Goal: Transaction & Acquisition: Purchase product/service

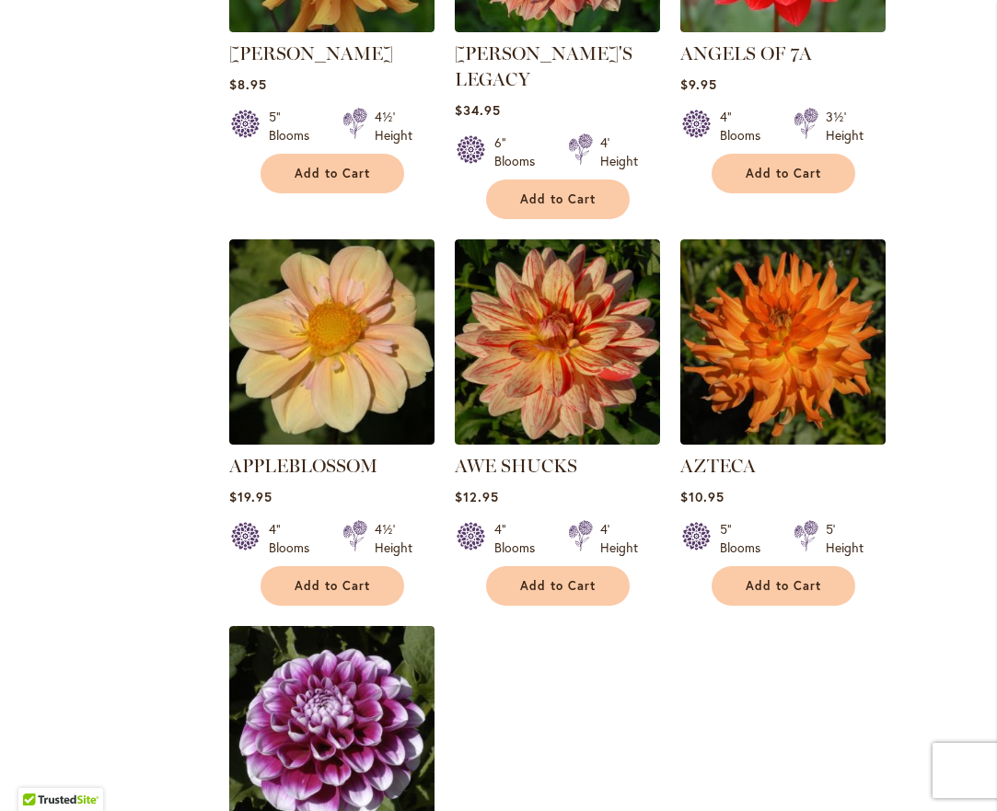
scroll to position [2181, 0]
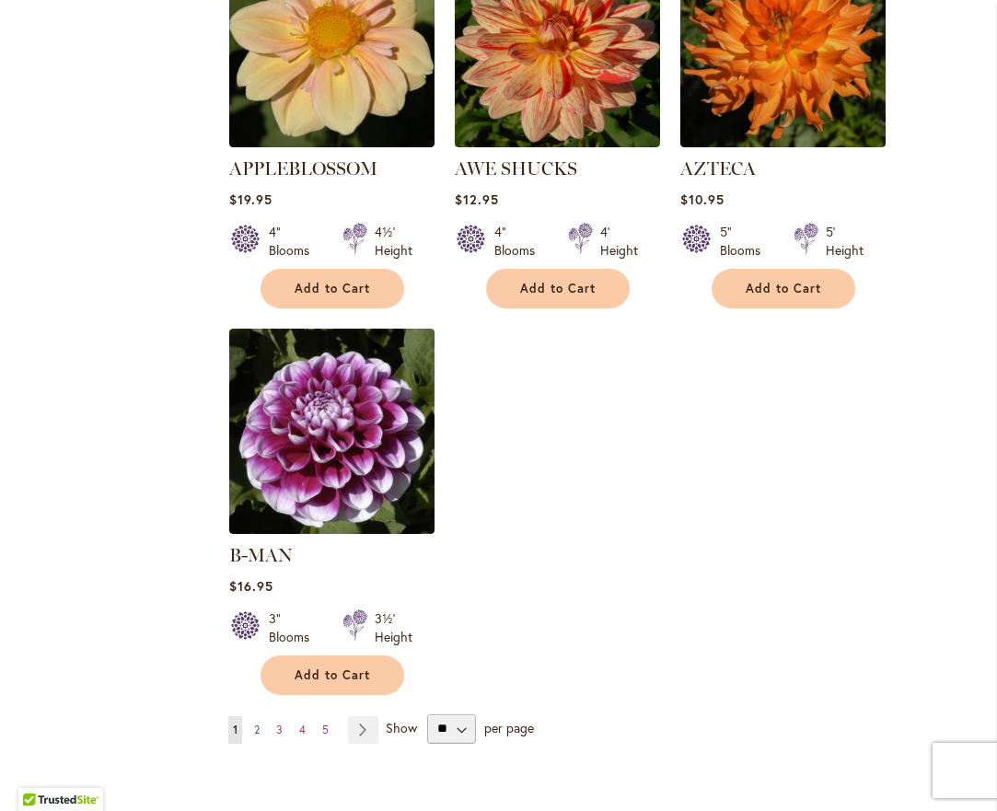
click at [257, 723] on span "2" at bounding box center [257, 730] width 6 height 14
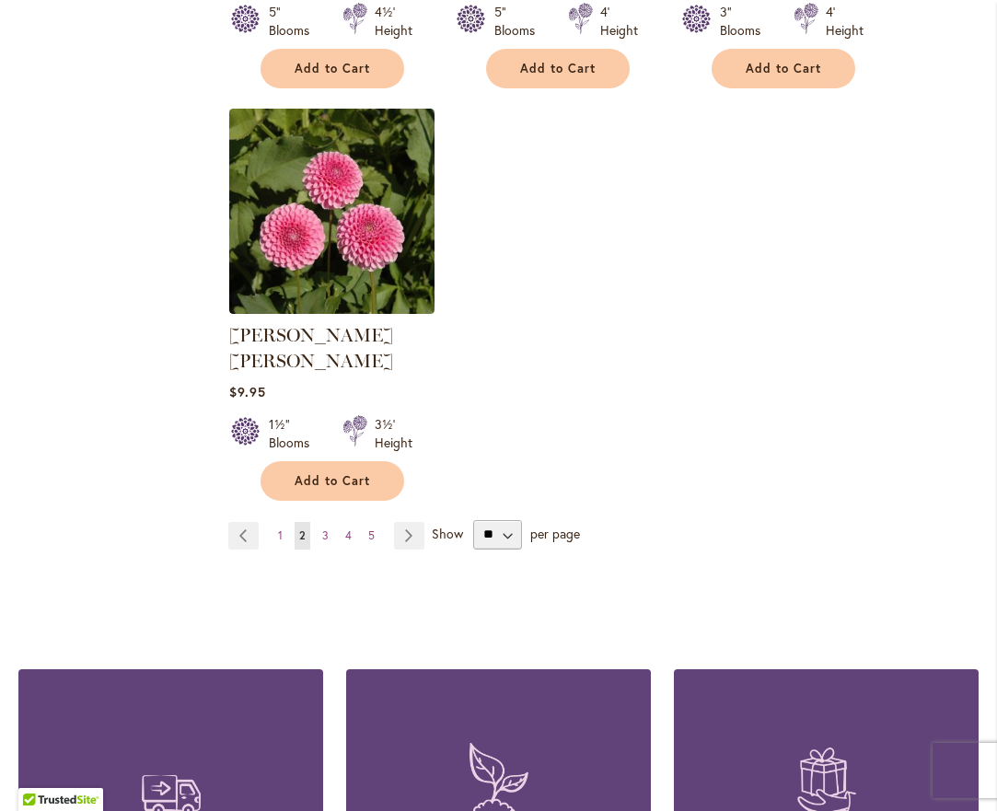
scroll to position [2399, 0]
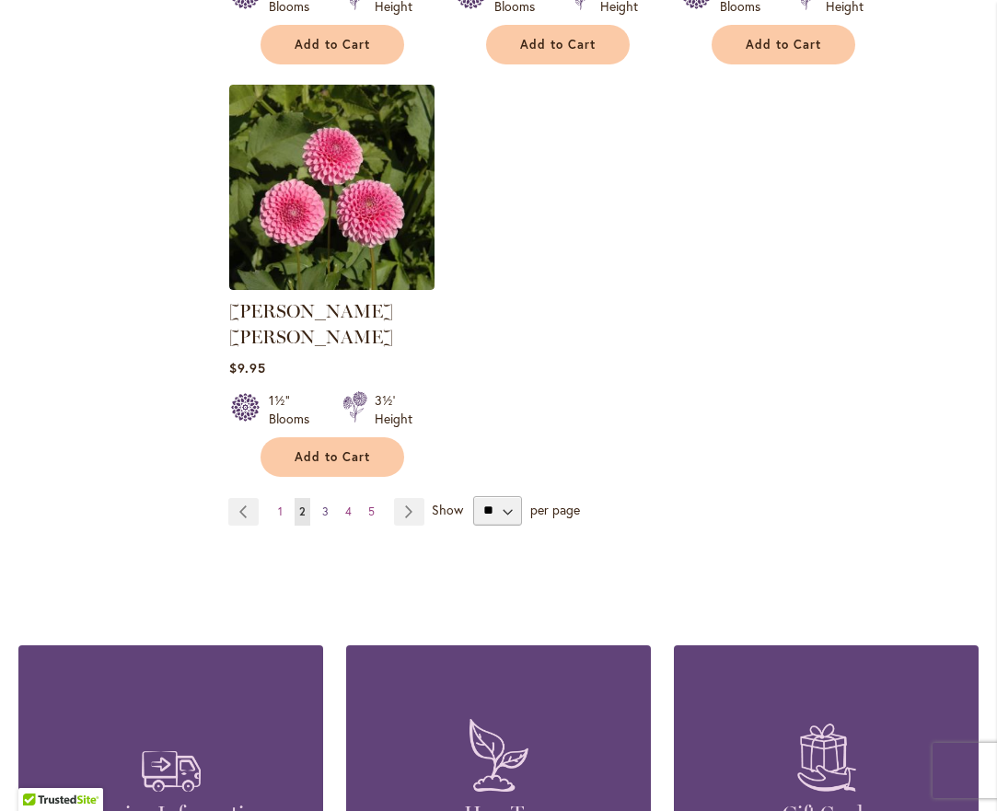
click at [323, 504] on span "3" at bounding box center [325, 511] width 6 height 14
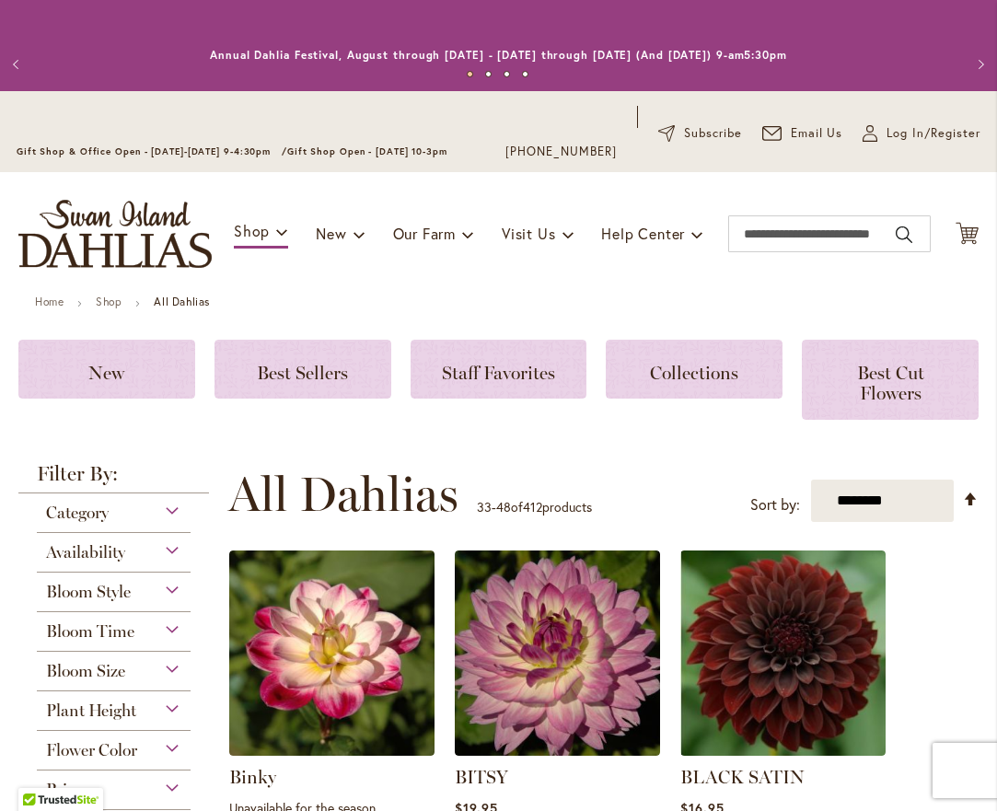
click at [176, 550] on div "Availability" at bounding box center [114, 547] width 154 height 29
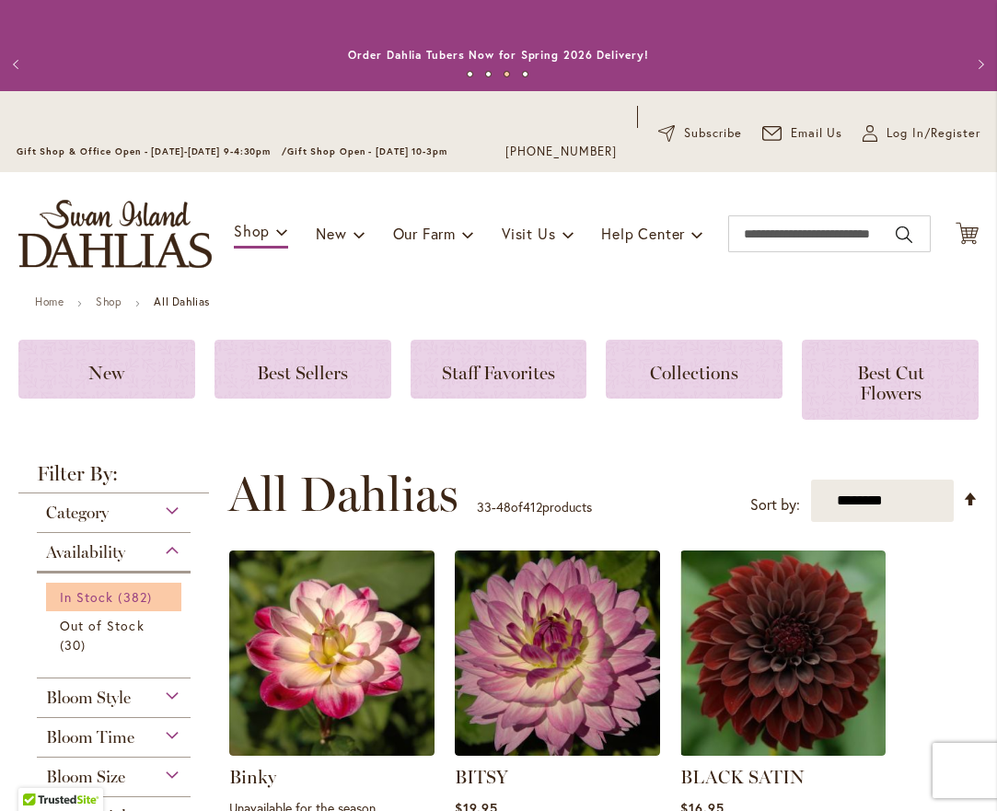
click at [129, 594] on span "382 items" at bounding box center [137, 596] width 38 height 19
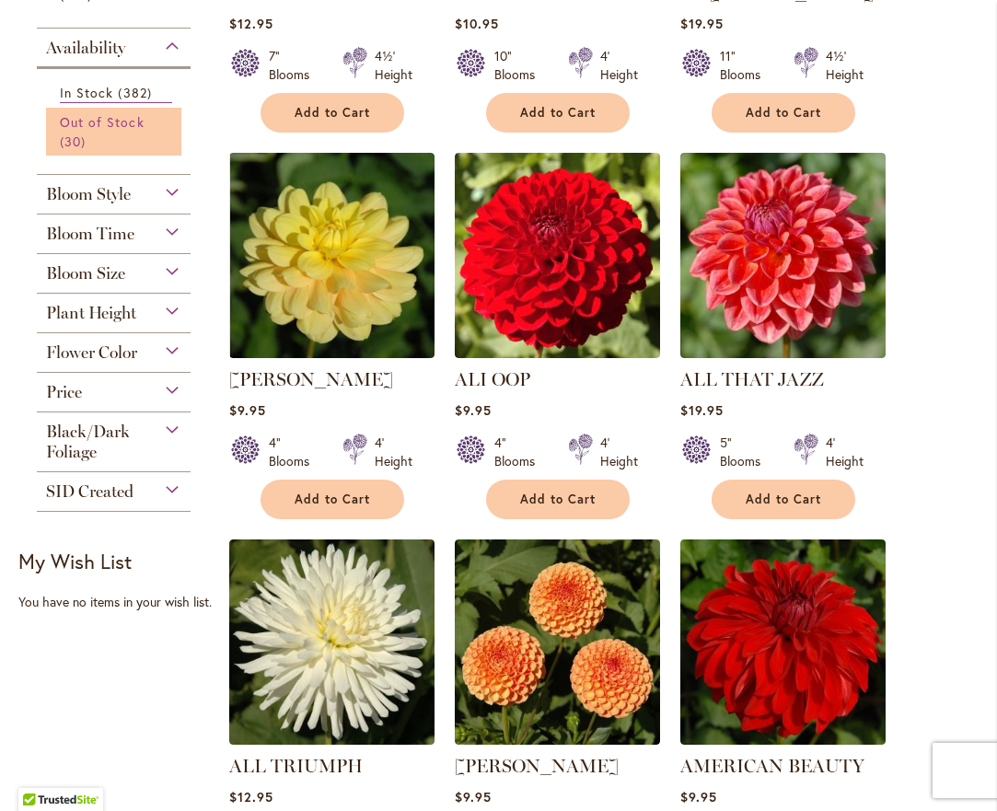
scroll to position [726, 0]
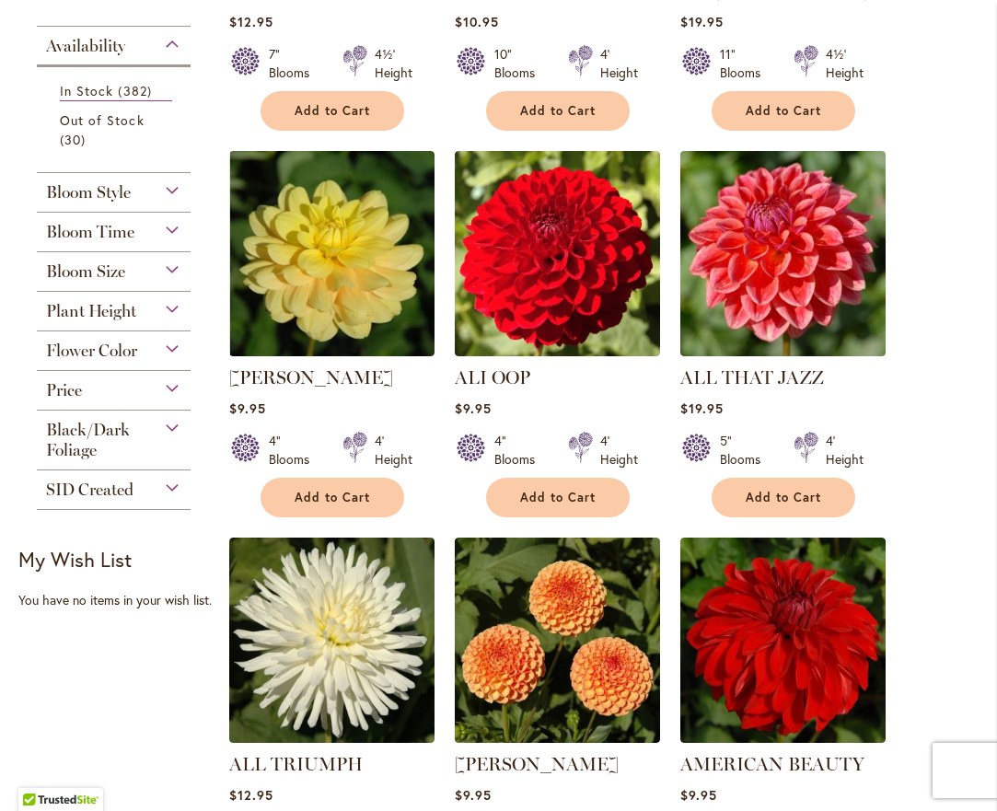
click at [169, 389] on div "Price" at bounding box center [114, 385] width 154 height 29
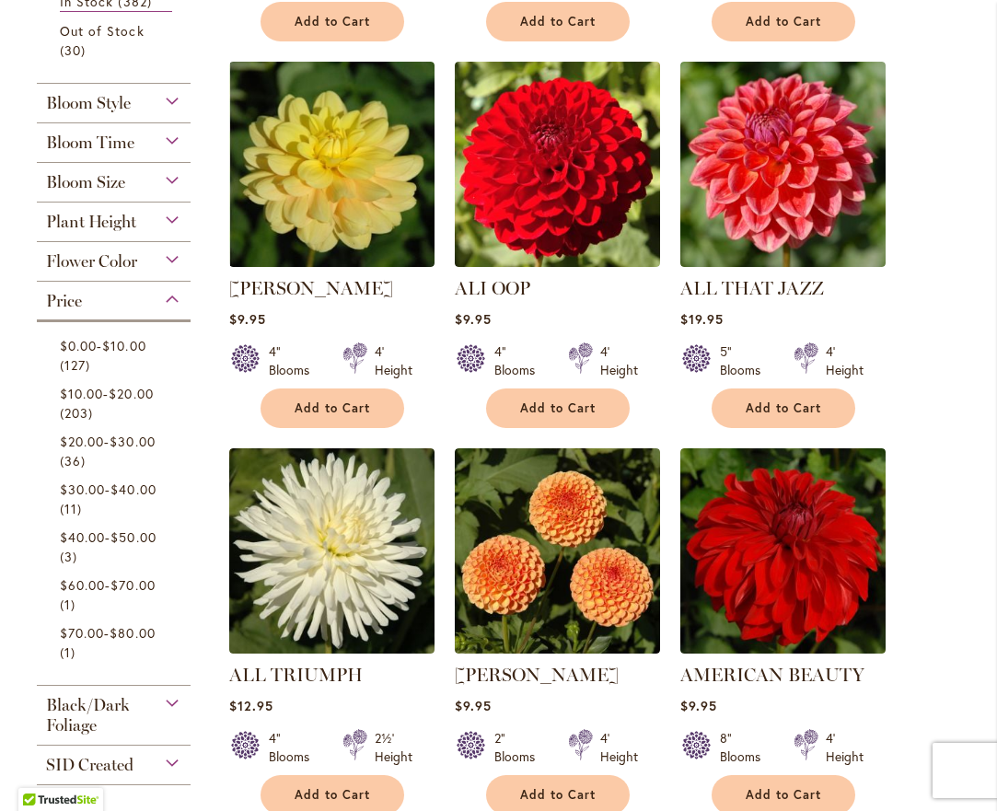
scroll to position [0, 0]
click at [148, 628] on span "$80.00" at bounding box center [132, 632] width 45 height 17
